Goal: Information Seeking & Learning: Understand process/instructions

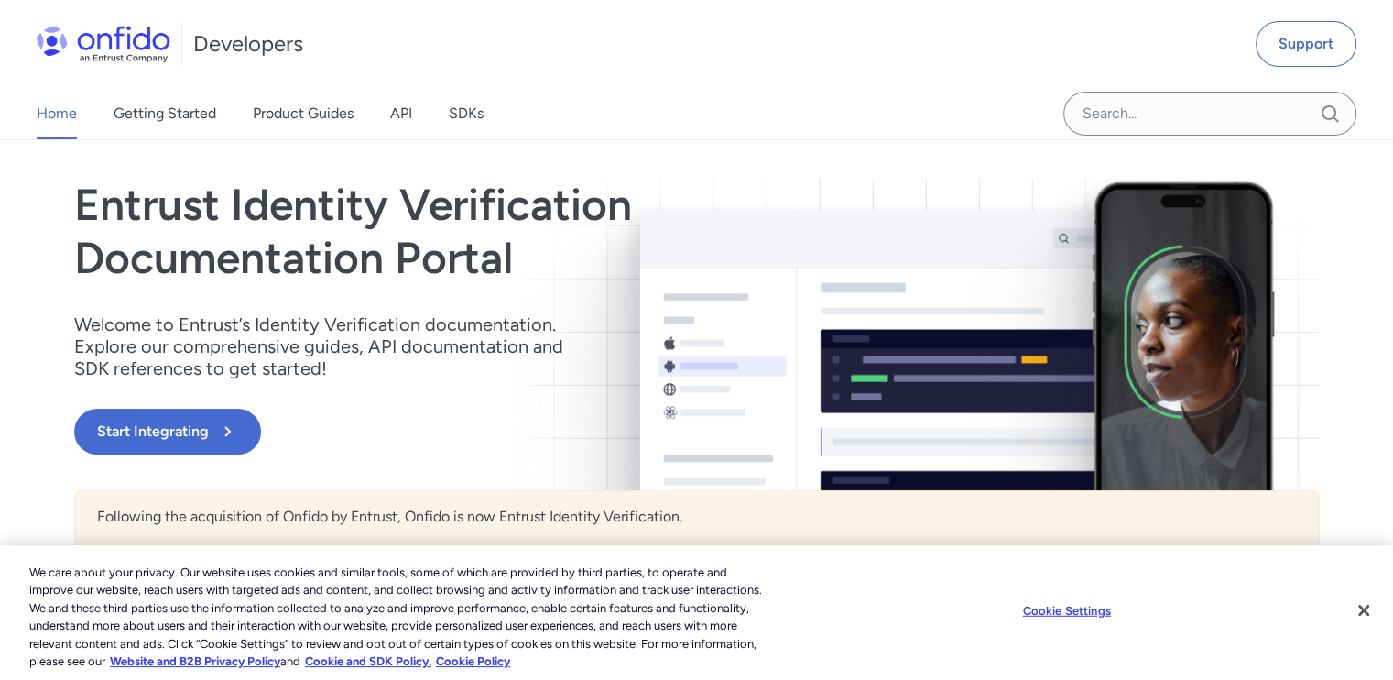
click at [1367, 631] on div "Privacy" at bounding box center [1353, 612] width 40 height 44
click at [1363, 601] on button "Close" at bounding box center [1364, 610] width 40 height 40
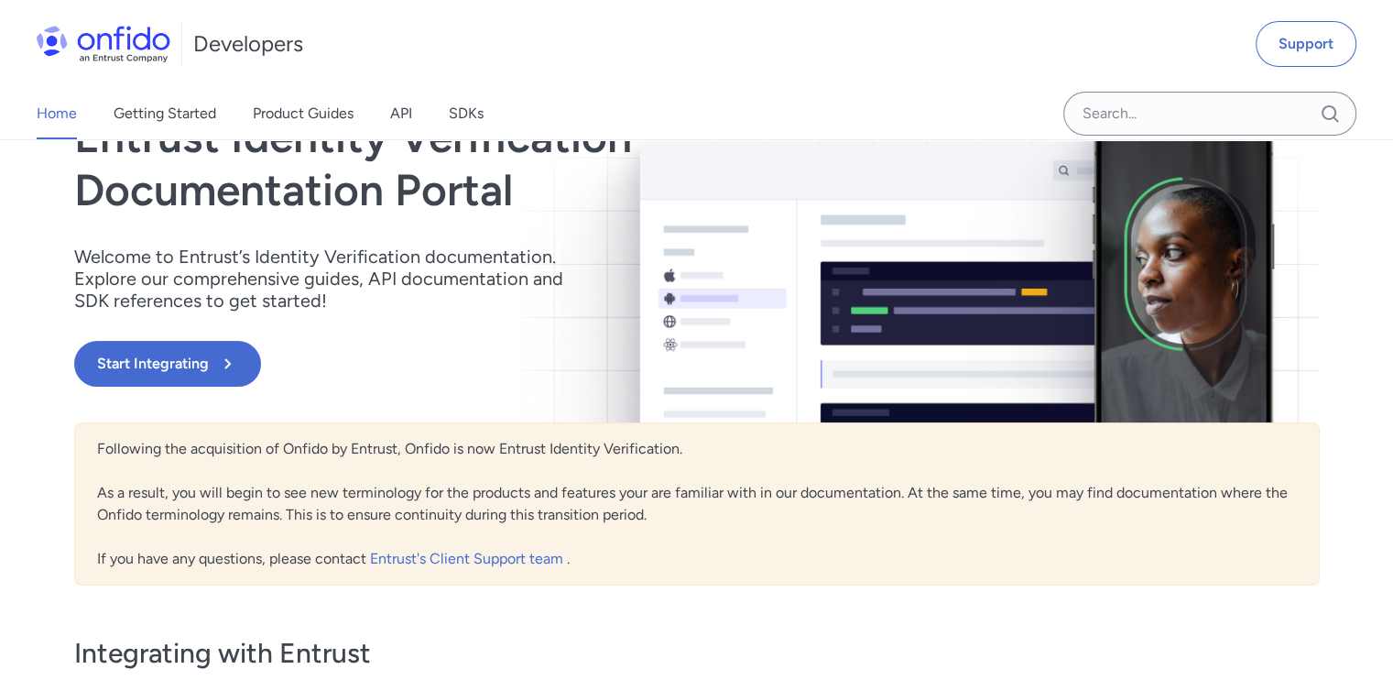
scroll to position [147, 0]
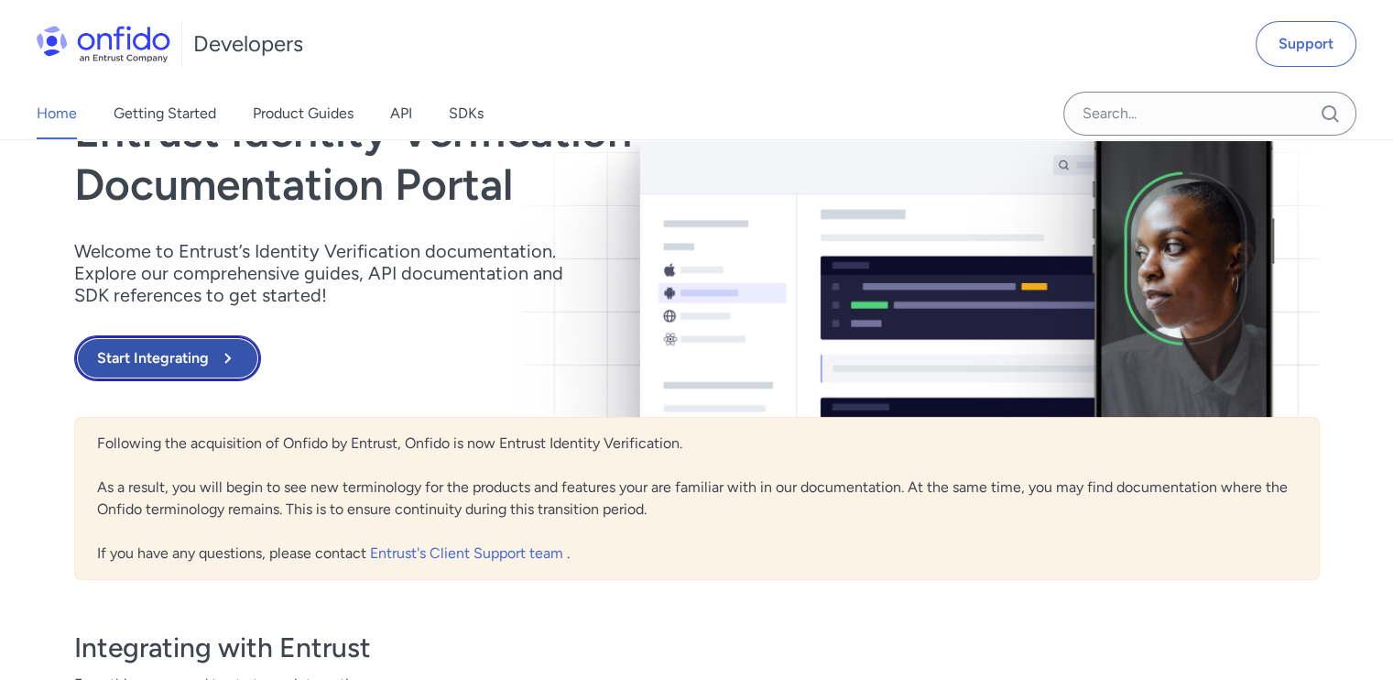
click at [211, 360] on button "Start Integrating" at bounding box center [167, 358] width 187 height 46
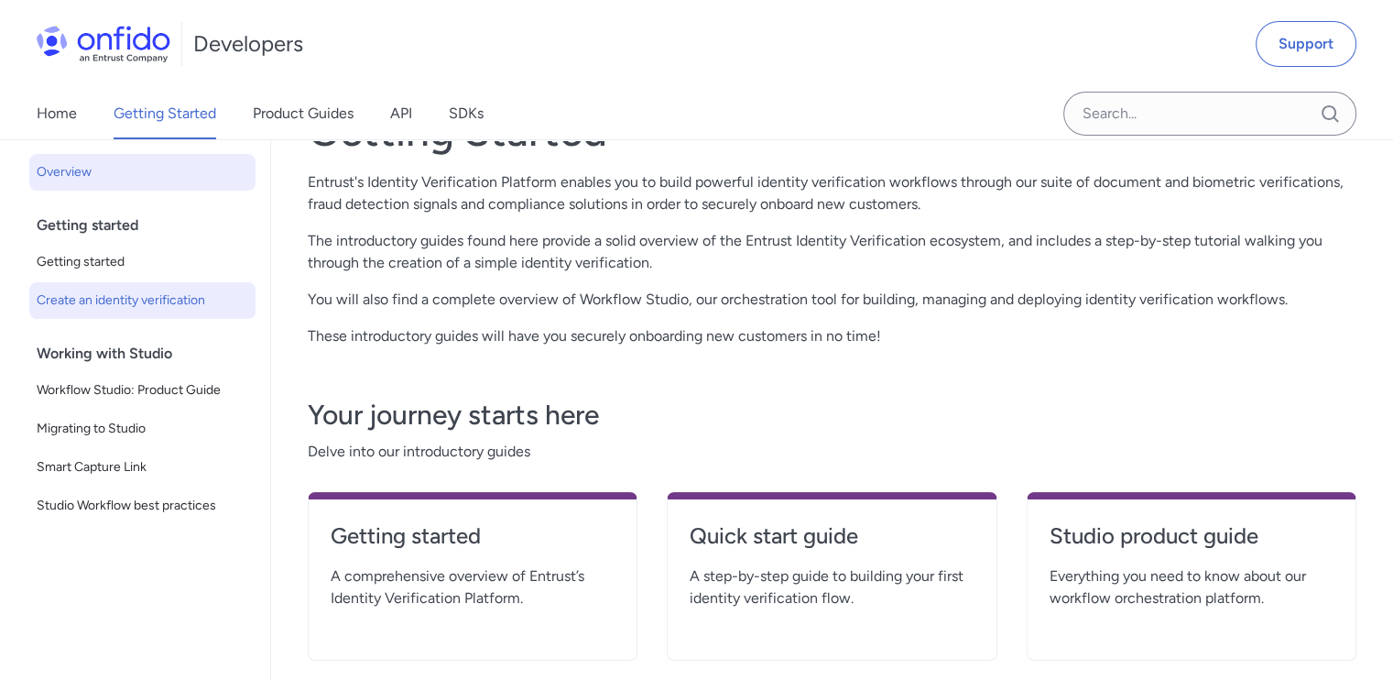
click at [100, 301] on span "Create an identity verification" at bounding box center [143, 300] width 212 height 22
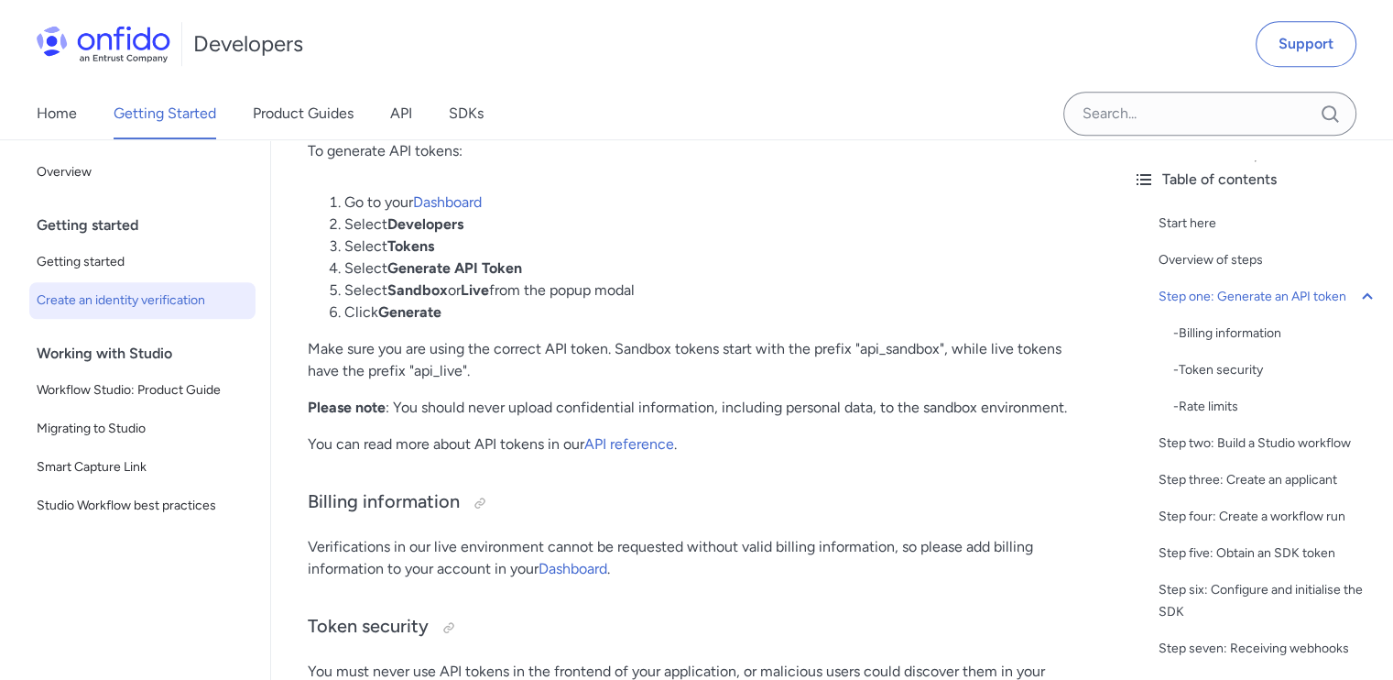
scroll to position [1172, 0]
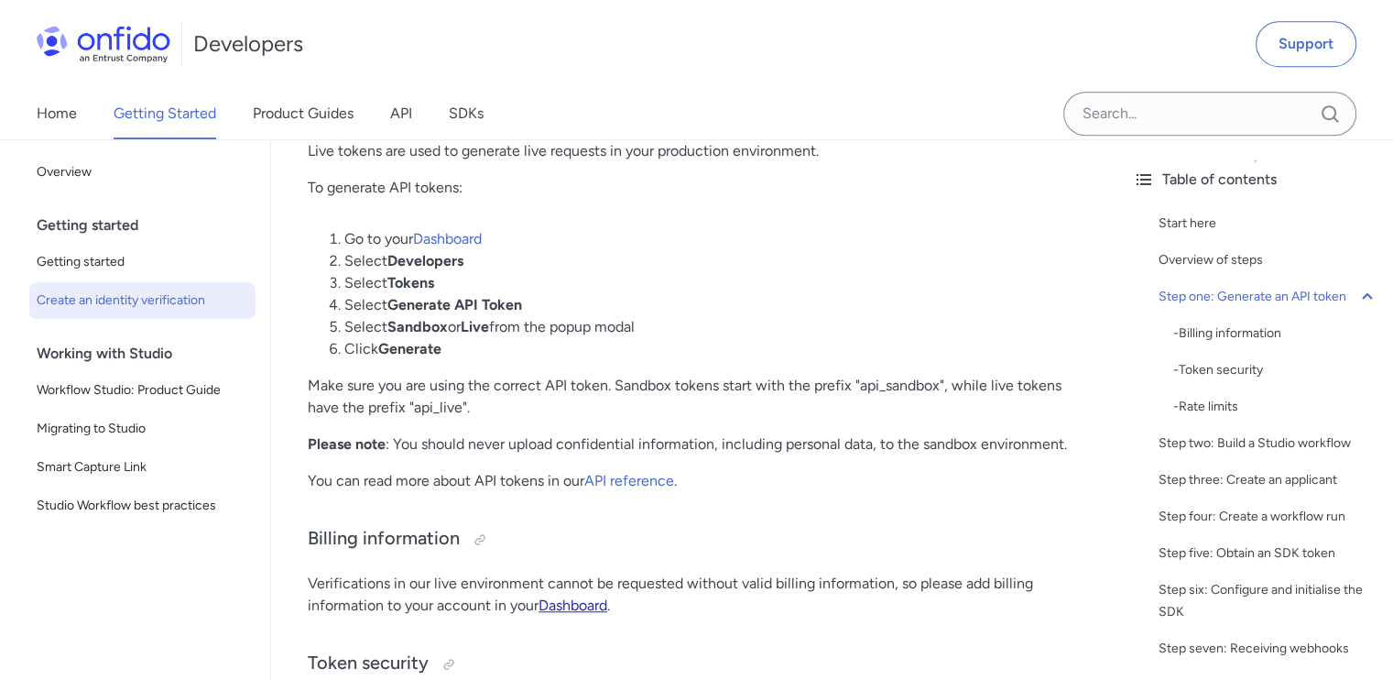
click at [545, 612] on link "Dashboard" at bounding box center [573, 604] width 69 height 17
